Goal: Task Accomplishment & Management: Manage account settings

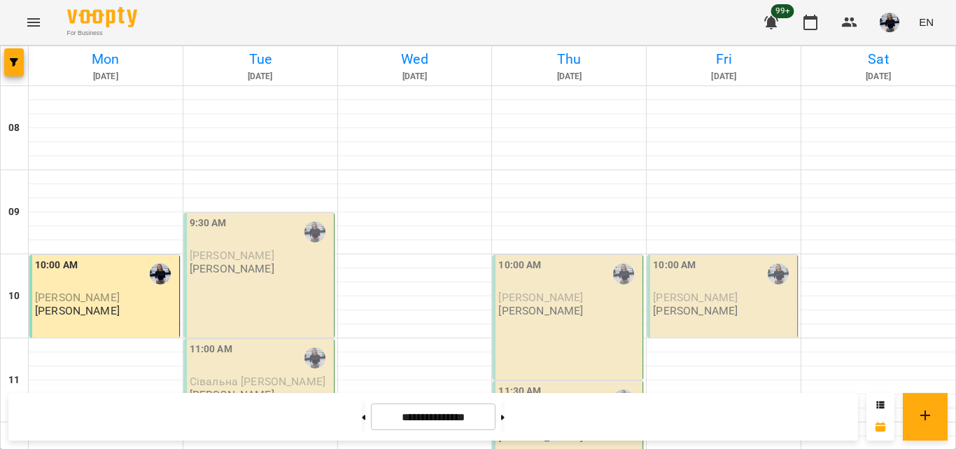
click at [261, 245] on div "9:30 AM" at bounding box center [260, 232] width 141 height 32
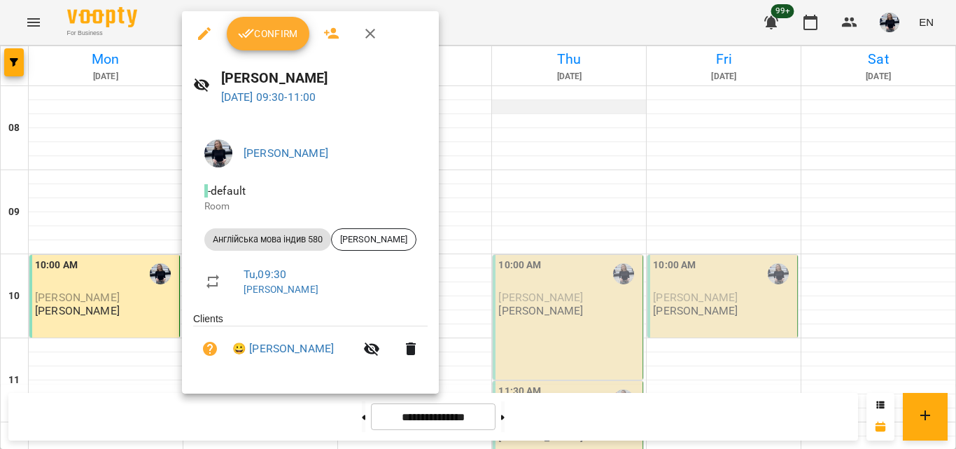
click at [554, 101] on div at bounding box center [478, 224] width 956 height 449
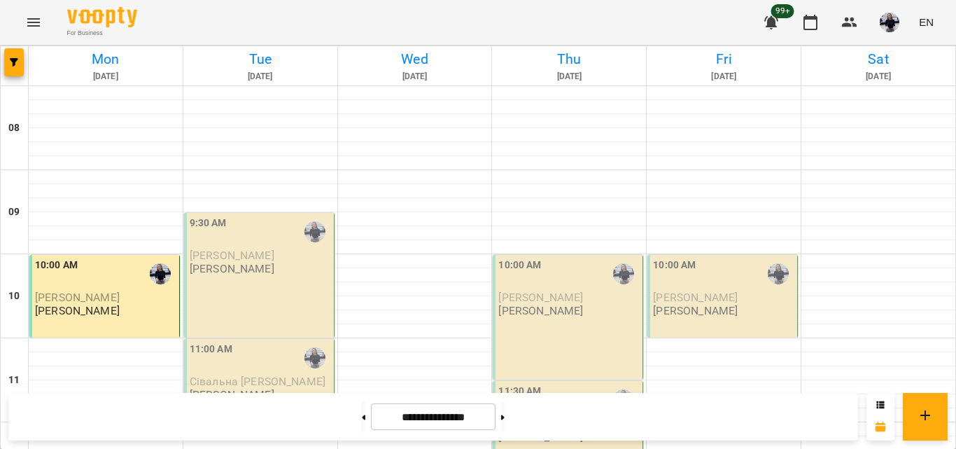
click at [233, 361] on div "11:00 AM" at bounding box center [260, 358] width 141 height 32
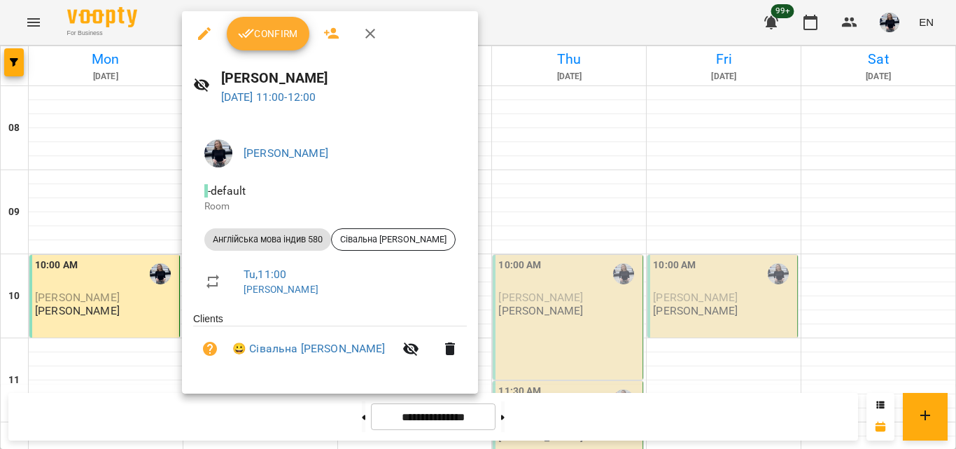
click at [282, 26] on span "Confirm" at bounding box center [268, 33] width 60 height 17
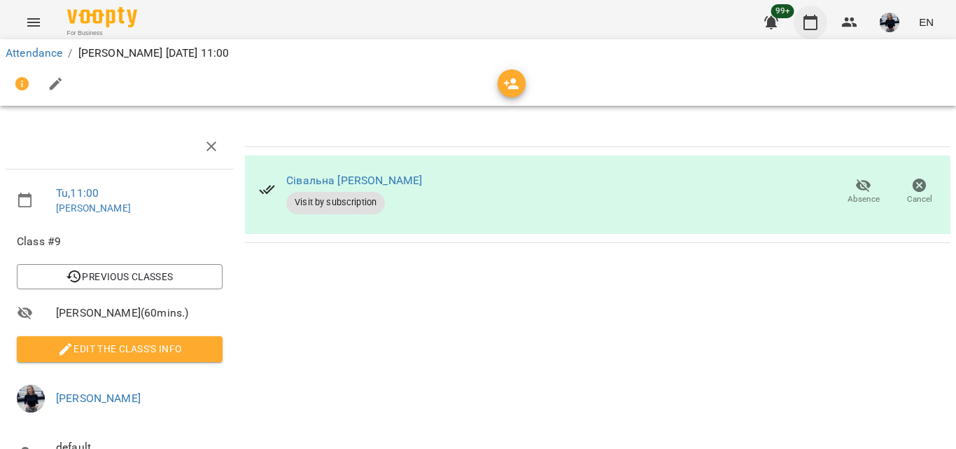
click at [818, 18] on icon "button" at bounding box center [811, 22] width 14 height 15
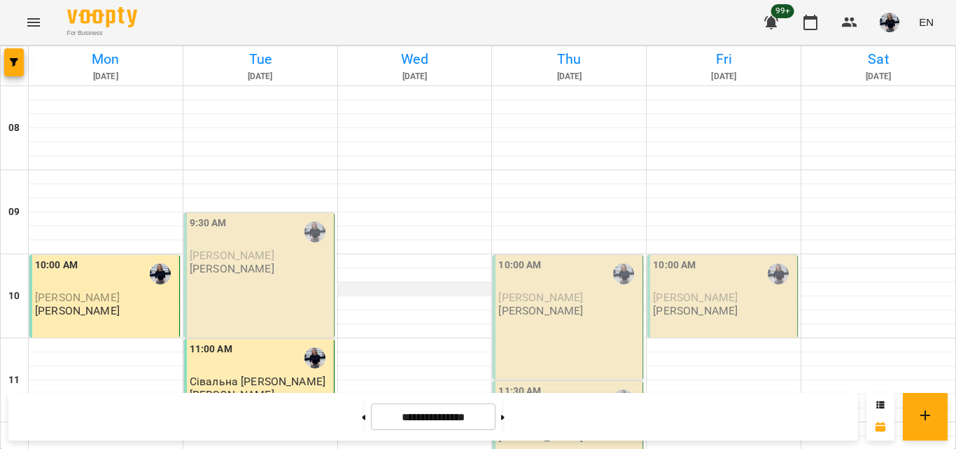
scroll to position [70, 0]
